Goal: Task Accomplishment & Management: Complete application form

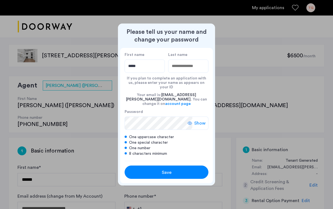
type input "*****"
click at [180, 67] on input "Last name" at bounding box center [188, 66] width 40 height 13
type input "*******"
click at [197, 120] on span "Show" at bounding box center [199, 123] width 11 height 7
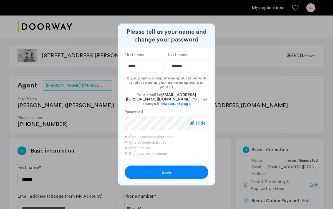
click at [174, 169] on div "Save" at bounding box center [166, 172] width 53 height 7
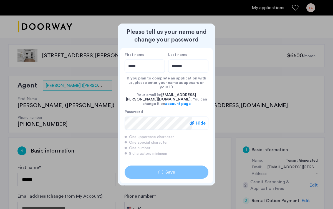
type input "*****"
type input "*******"
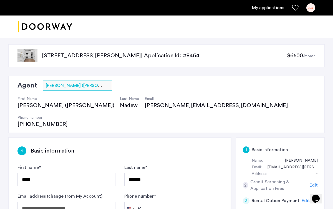
click at [169, 60] on div "[STREET_ADDRESS][PERSON_NAME] | Application Id: #8464 $6500 /month" at bounding box center [166, 55] width 316 height 23
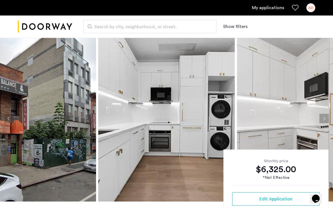
scroll to position [17, 0]
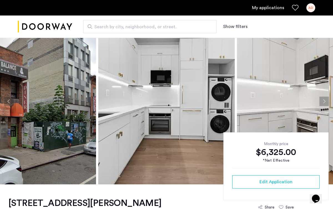
click at [324, 106] on button "Next apartment" at bounding box center [323, 101] width 9 height 9
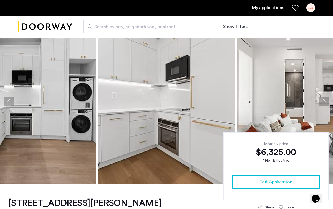
click at [323, 102] on button "Next apartment" at bounding box center [323, 101] width 9 height 9
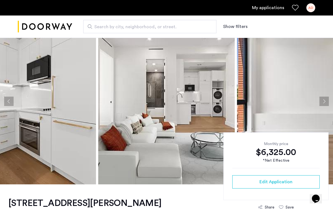
click at [323, 102] on button "Next apartment" at bounding box center [323, 101] width 9 height 9
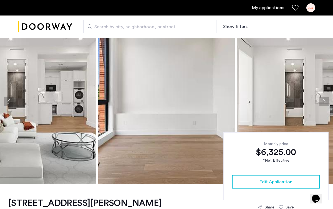
click at [323, 102] on button "Next apartment" at bounding box center [323, 101] width 9 height 9
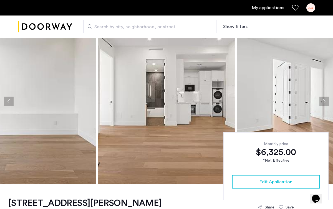
click at [323, 102] on button "Next apartment" at bounding box center [323, 101] width 9 height 9
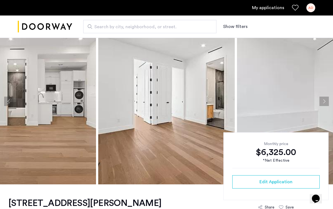
click at [323, 102] on button "Next apartment" at bounding box center [323, 101] width 9 height 9
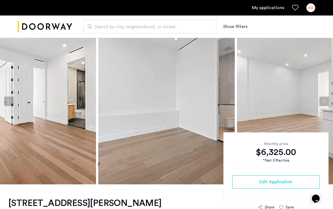
click at [323, 102] on button "Next apartment" at bounding box center [323, 101] width 9 height 9
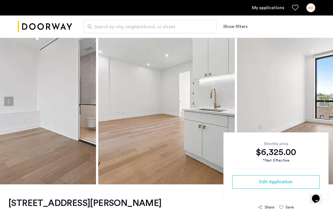
click at [323, 102] on button "Next apartment" at bounding box center [323, 101] width 9 height 9
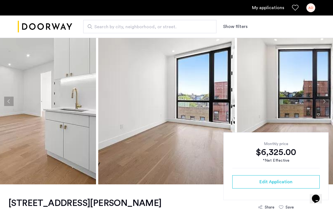
click at [323, 102] on button "Next apartment" at bounding box center [323, 101] width 9 height 9
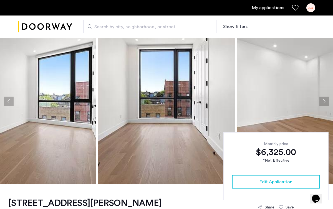
click at [323, 102] on button "Next apartment" at bounding box center [323, 101] width 9 height 9
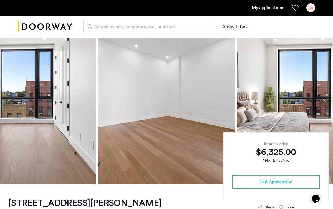
click at [323, 102] on button "Next apartment" at bounding box center [323, 101] width 9 height 9
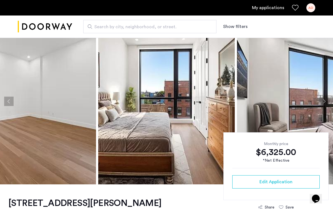
click at [323, 102] on button "Next apartment" at bounding box center [323, 101] width 9 height 9
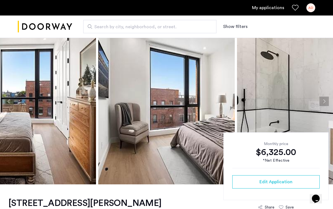
click at [323, 102] on button "Next apartment" at bounding box center [323, 101] width 9 height 9
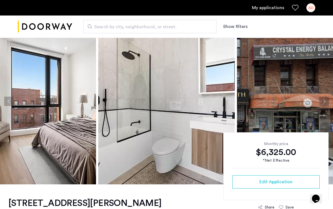
click at [323, 102] on button "Next apartment" at bounding box center [323, 101] width 9 height 9
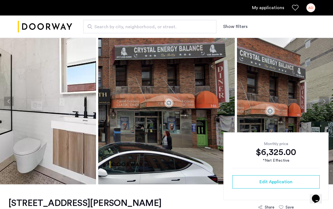
click at [323, 102] on button "Next apartment" at bounding box center [323, 101] width 9 height 9
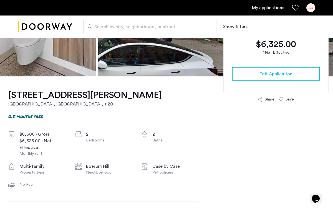
scroll to position [0, 0]
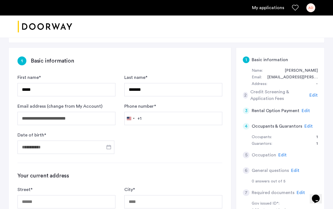
scroll to position [92, 0]
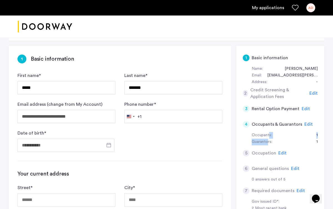
click at [269, 132] on div "Occupants: 1 Guarantors: 1" at bounding box center [280, 138] width 75 height 13
click at [315, 132] on div "1" at bounding box center [314, 135] width 7 height 7
click at [321, 117] on div "1 Basic information Name: [PERSON_NAME] Email: [EMAIL_ADDRESS][PERSON_NAME][DOM…" at bounding box center [280, 169] width 89 height 249
click at [317, 132] on div "1" at bounding box center [314, 135] width 7 height 7
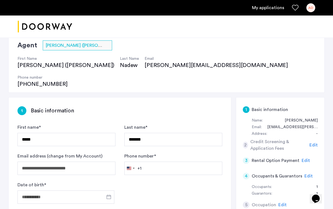
scroll to position [74, 0]
